Goal: Information Seeking & Learning: Learn about a topic

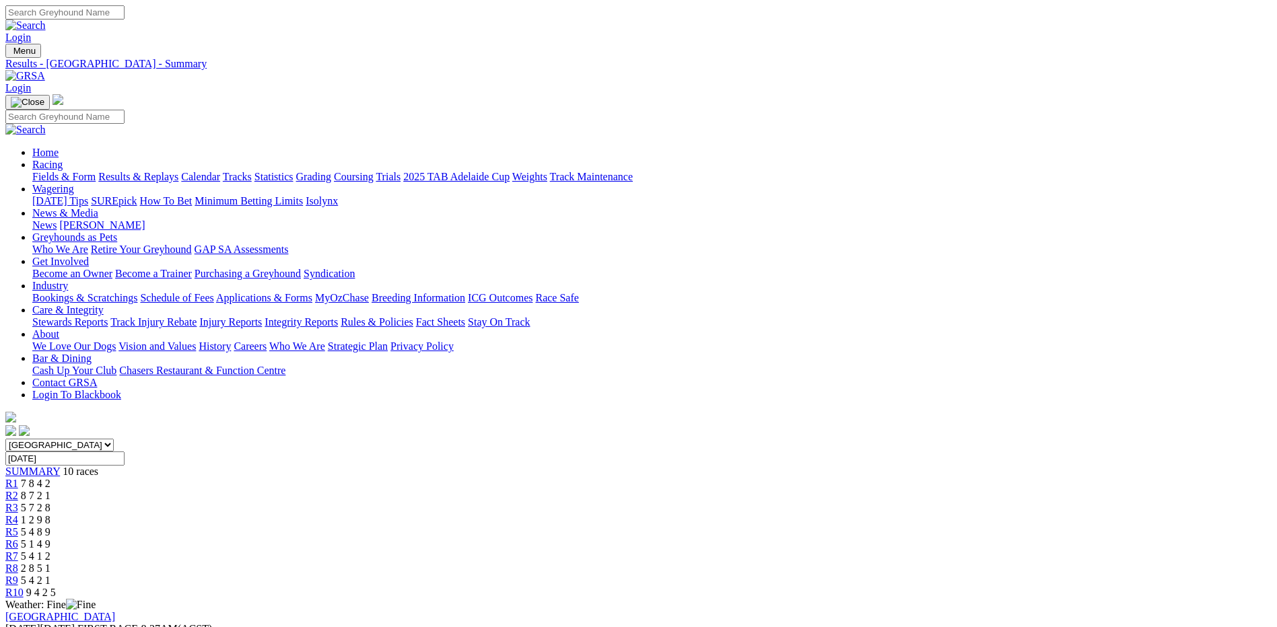
click at [56, 587] on span "9 4 2 5" at bounding box center [41, 592] width 30 height 11
drag, startPoint x: 0, startPoint y: 0, endPoint x: 270, endPoint y: 209, distance: 341.2
click at [60, 466] on span "SUMMARY" at bounding box center [32, 471] width 55 height 11
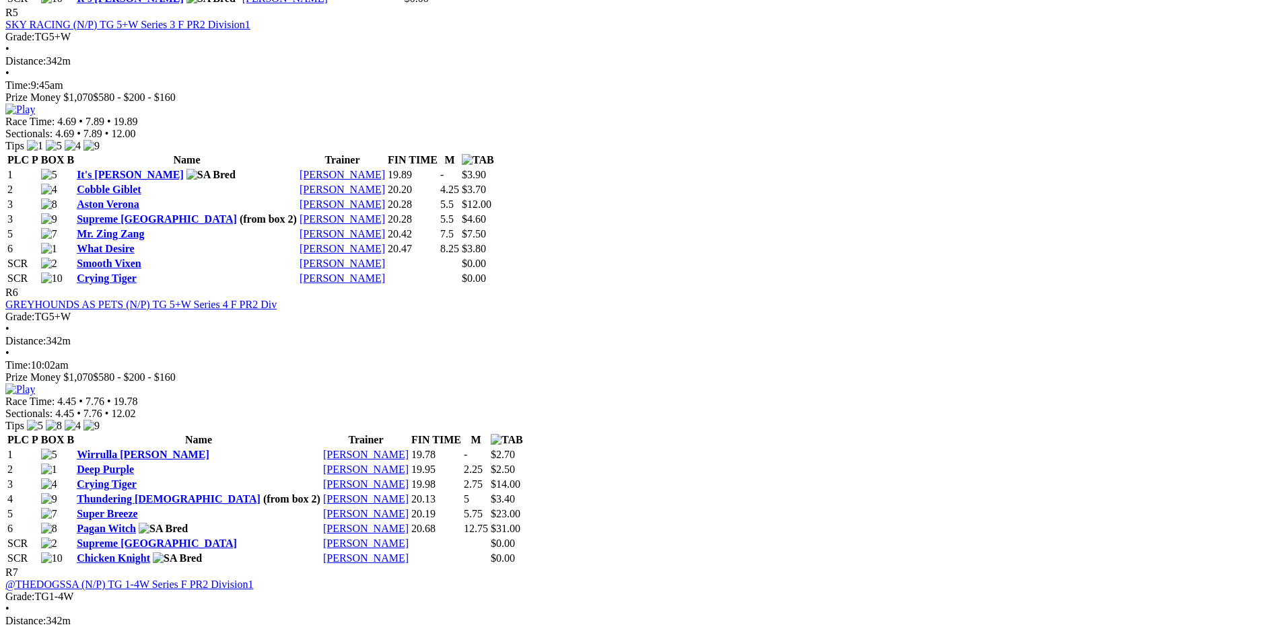
scroll to position [1750, 0]
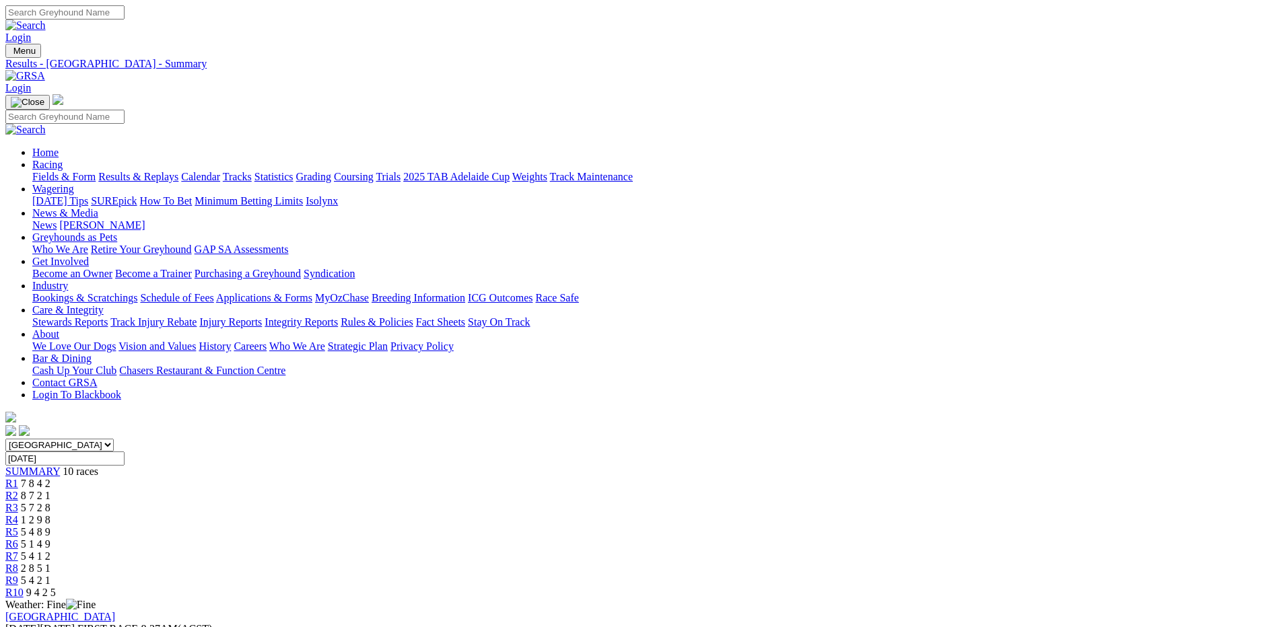
click at [96, 171] on link "Fields & Form" at bounding box center [63, 176] width 63 height 11
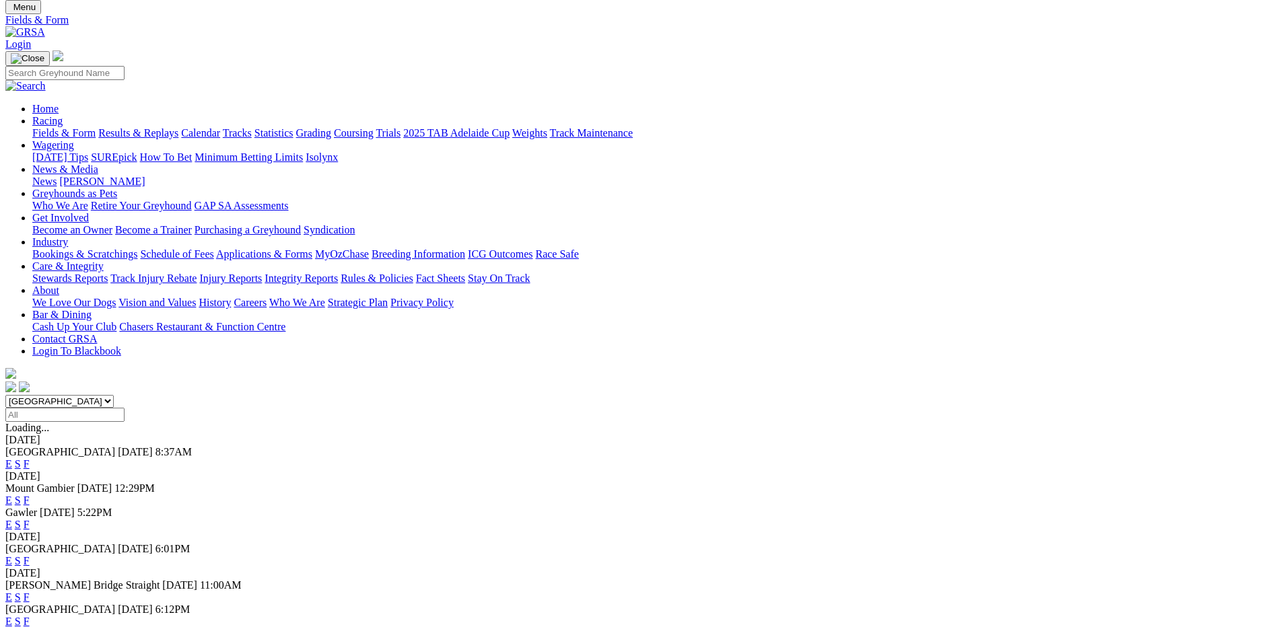
scroll to position [67, 0]
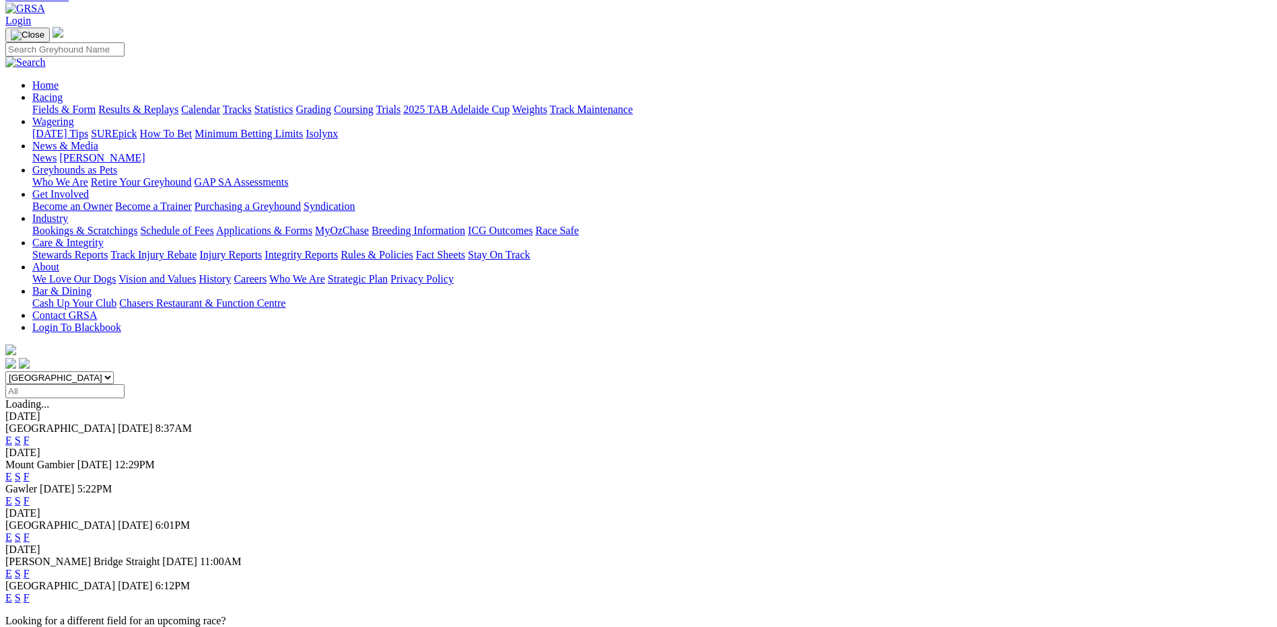
click at [30, 532] on link "F" at bounding box center [27, 537] width 6 height 11
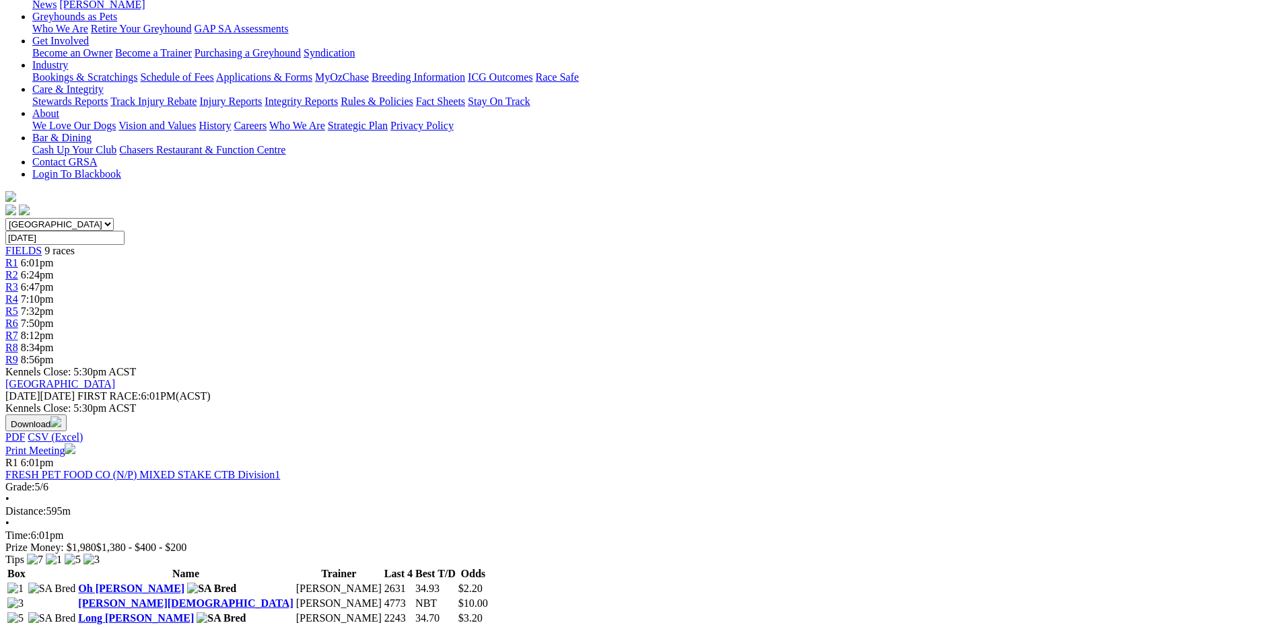
scroll to position [337, 0]
